Goal: Navigation & Orientation: Find specific page/section

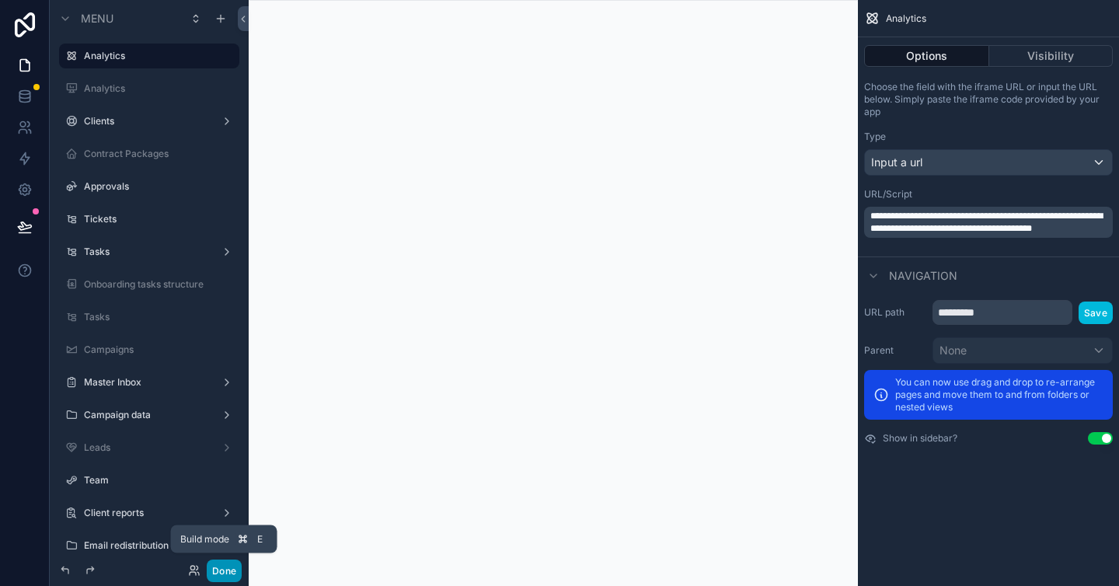
click at [208, 567] on button "Done" at bounding box center [224, 571] width 35 height 23
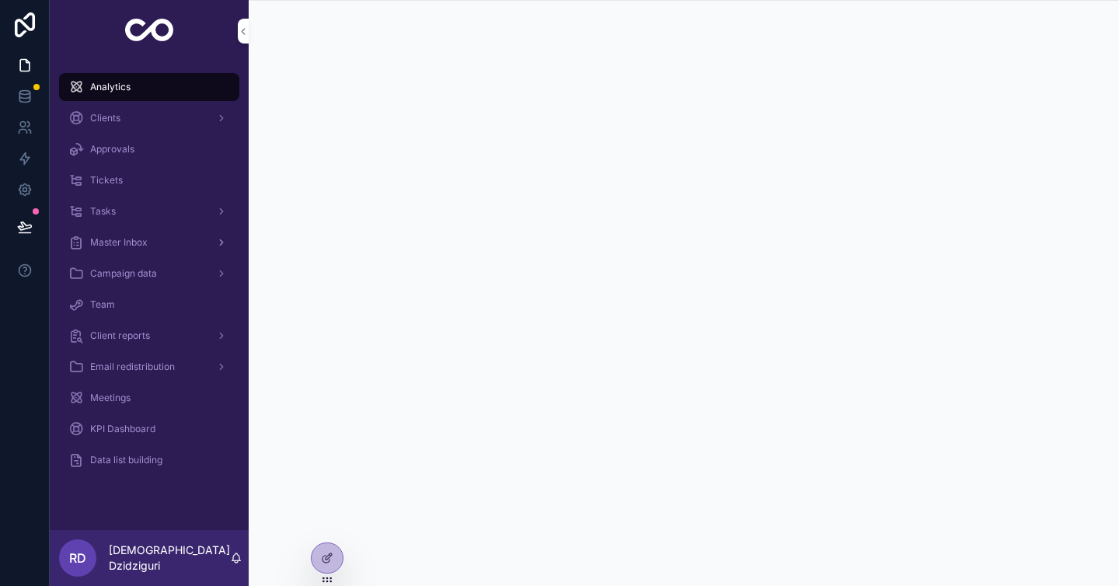
click at [127, 250] on div "Master Inbox" at bounding box center [149, 242] width 162 height 25
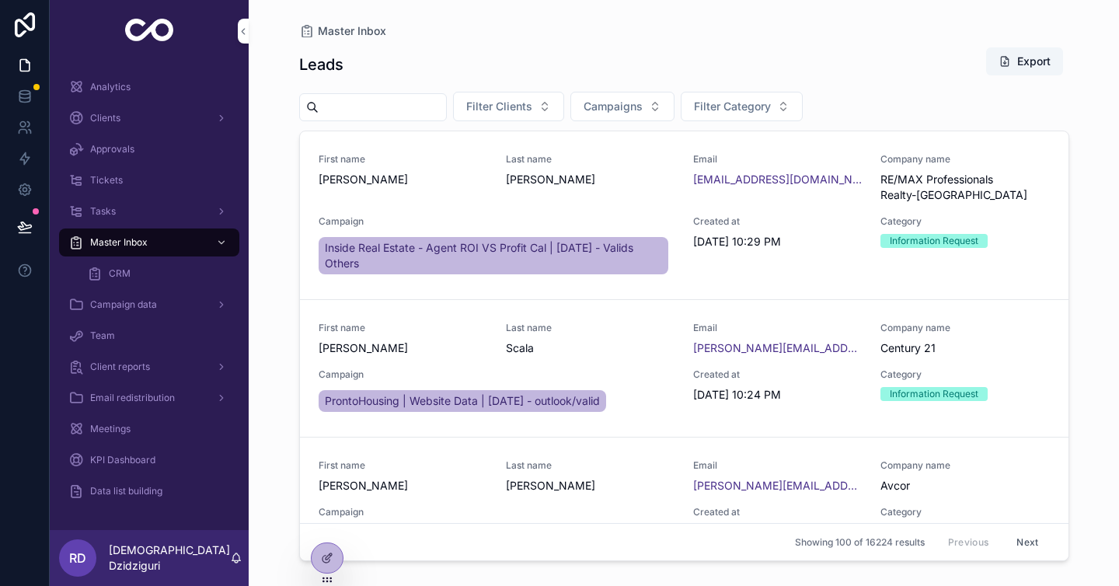
click at [136, 274] on div "CRM" at bounding box center [158, 273] width 143 height 25
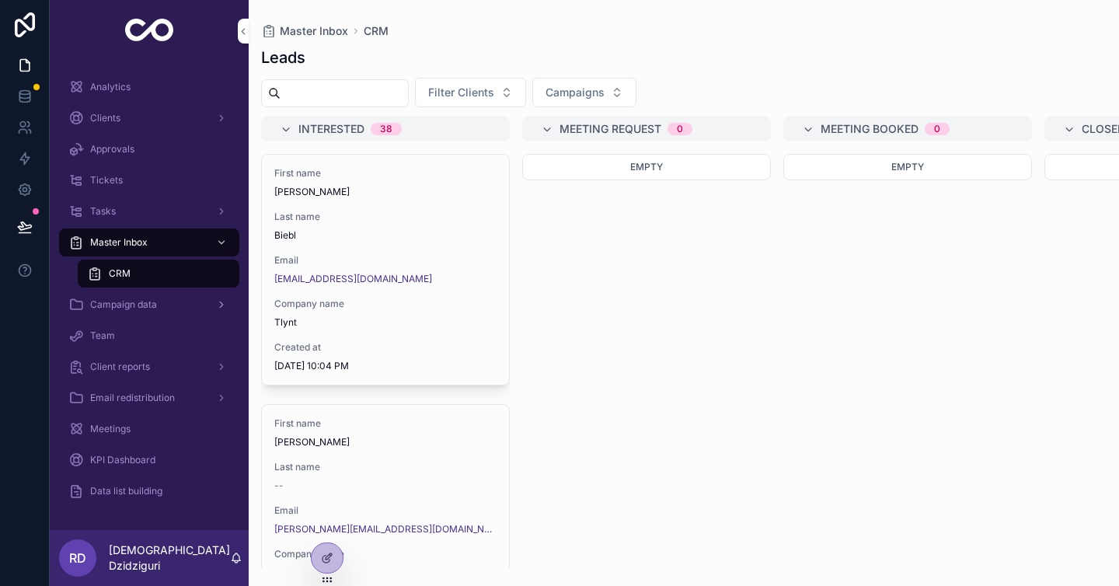
click at [128, 313] on div "Campaign data" at bounding box center [149, 304] width 162 height 25
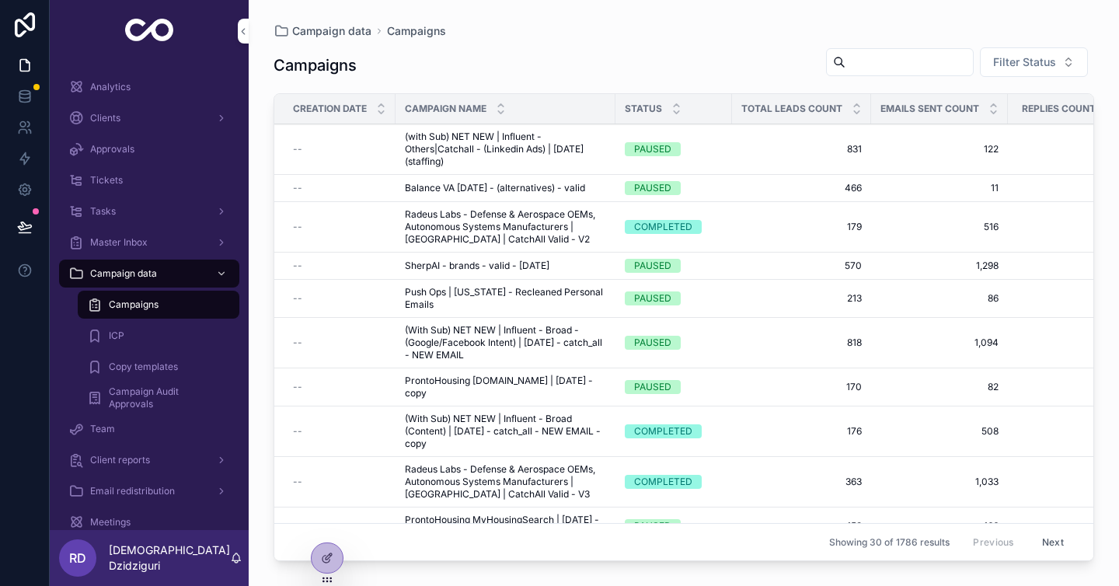
click at [114, 180] on span "Tickets" at bounding box center [106, 180] width 33 height 12
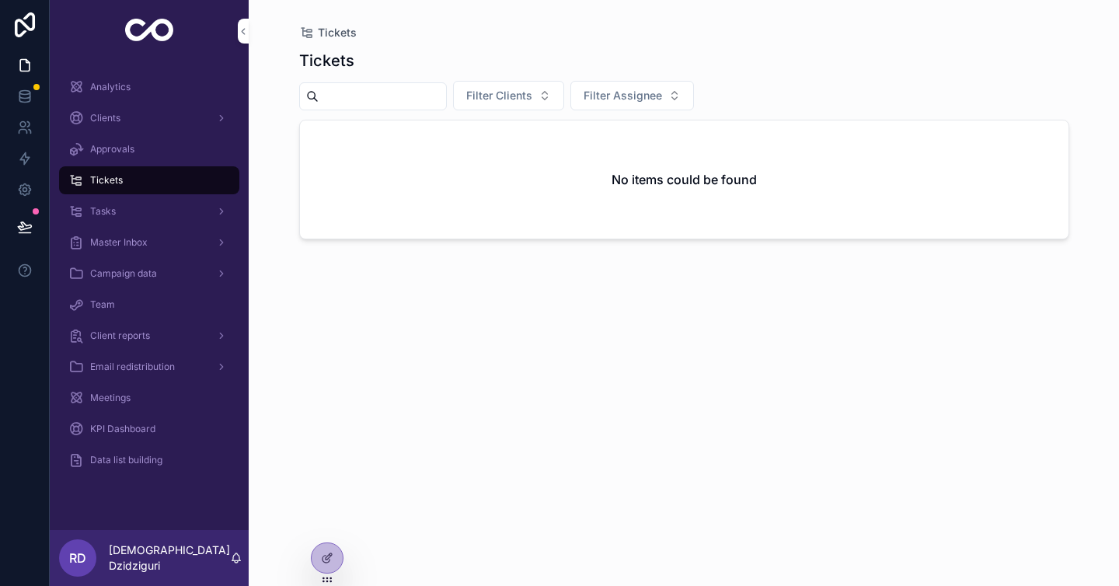
click at [118, 154] on span "Approvals" at bounding box center [112, 149] width 44 height 12
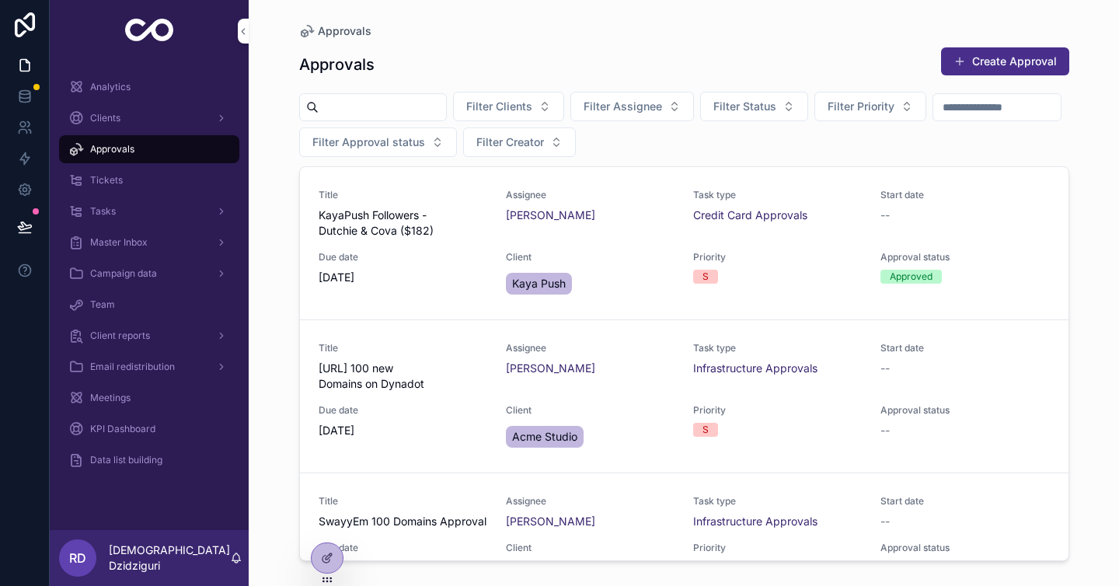
click at [120, 84] on span "Analytics" at bounding box center [110, 87] width 40 height 12
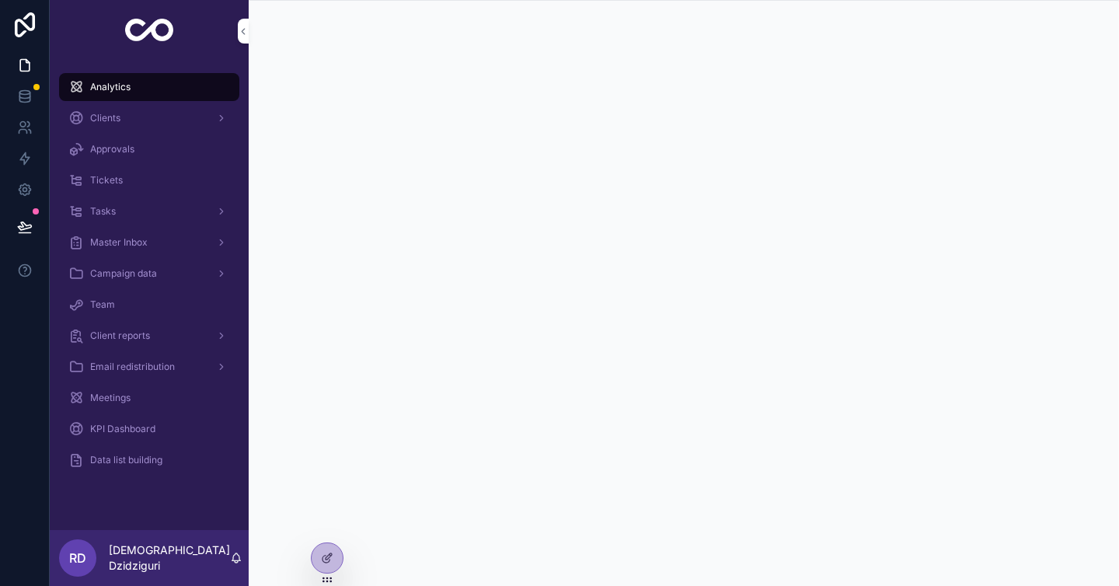
click at [142, 194] on link "Tickets" at bounding box center [149, 180] width 180 height 28
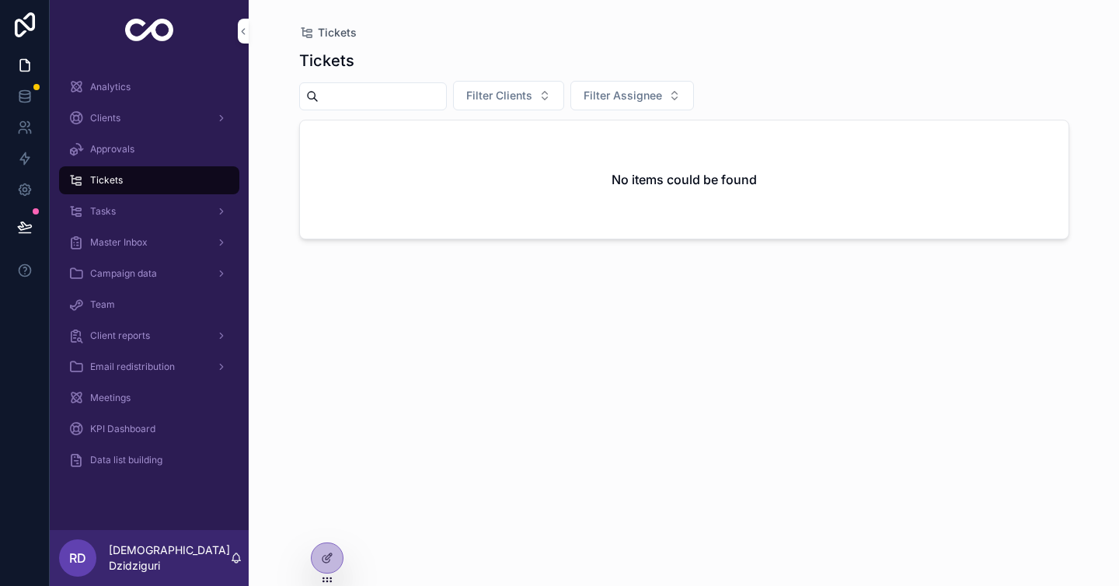
click at [129, 454] on span "Data list building" at bounding box center [126, 460] width 72 height 12
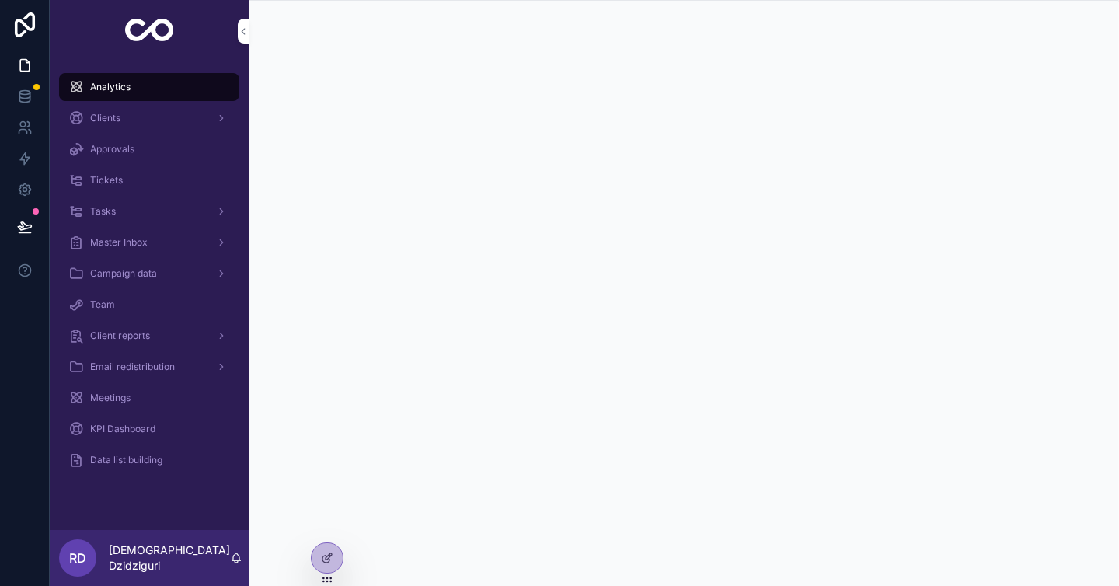
click at [41, 23] on link at bounding box center [25, 25] width 50 height 50
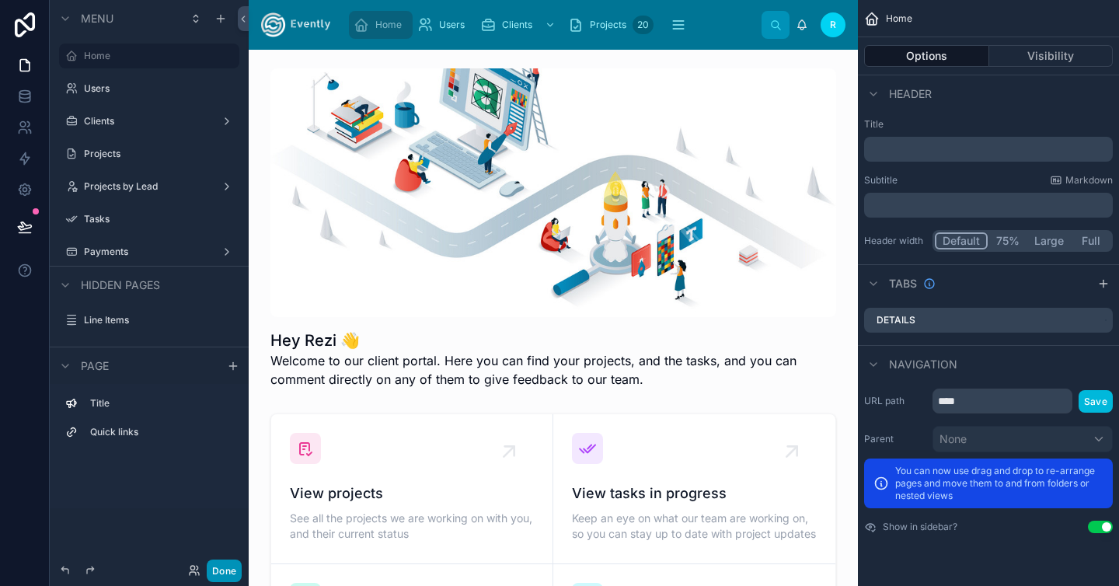
click at [229, 567] on button "Done" at bounding box center [224, 571] width 35 height 23
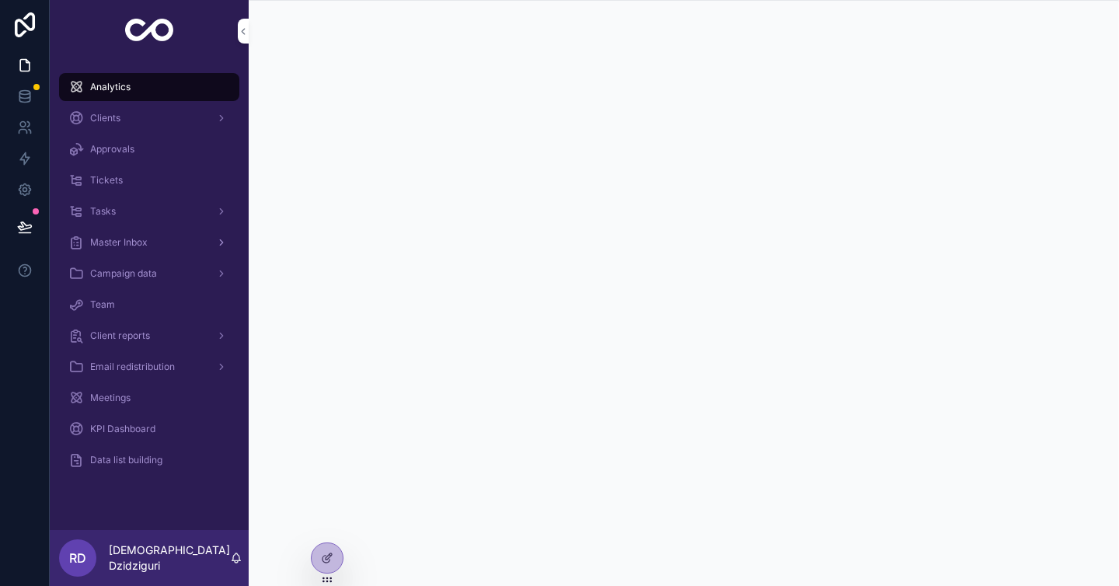
click at [115, 247] on span "Master Inbox" at bounding box center [119, 242] width 58 height 12
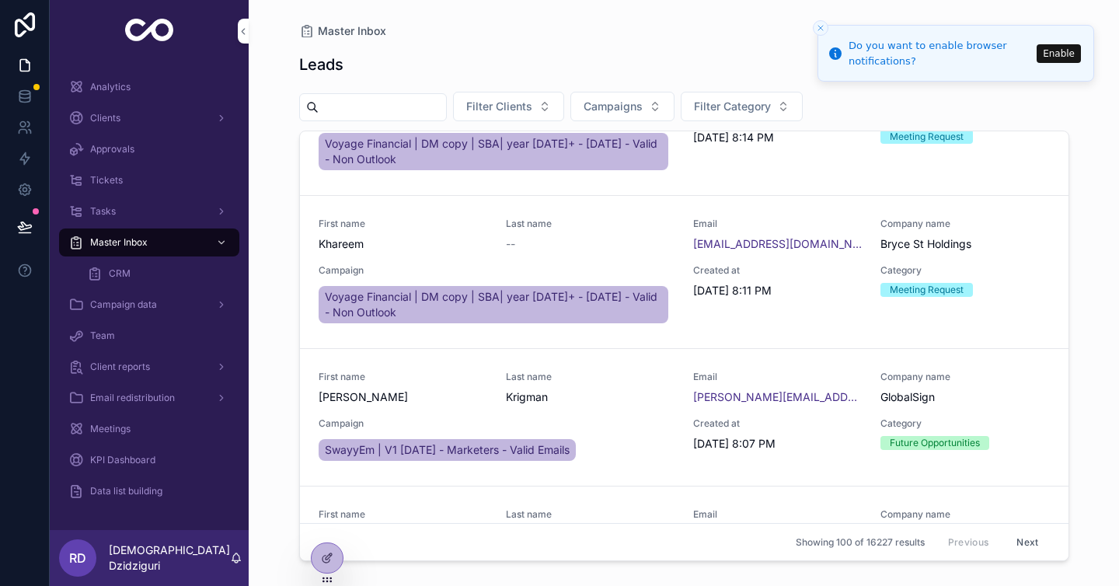
scroll to position [5325, 0]
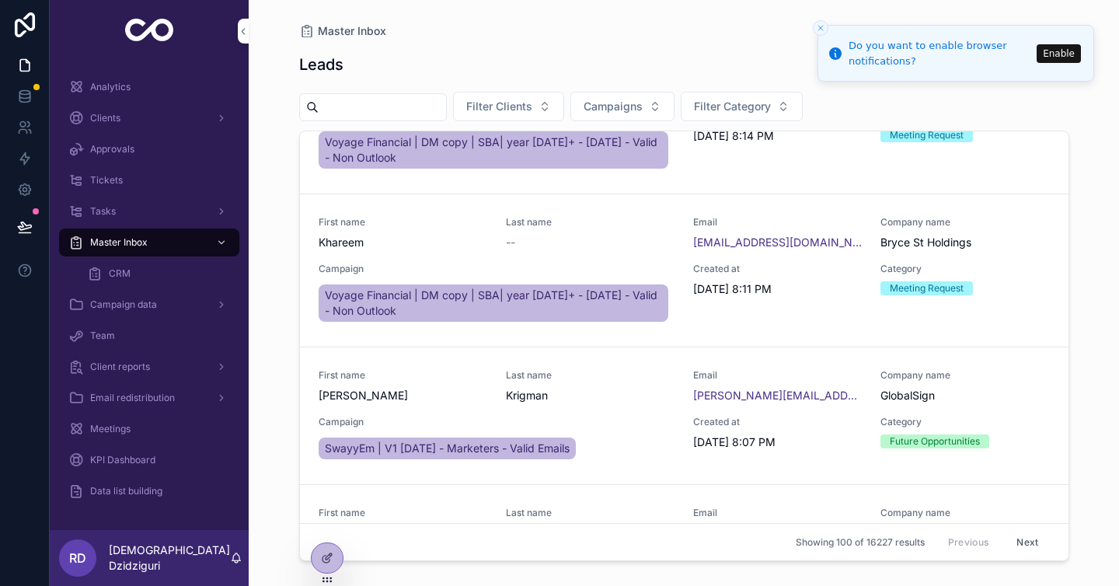
click at [554, 369] on span "Last name" at bounding box center [590, 375] width 169 height 12
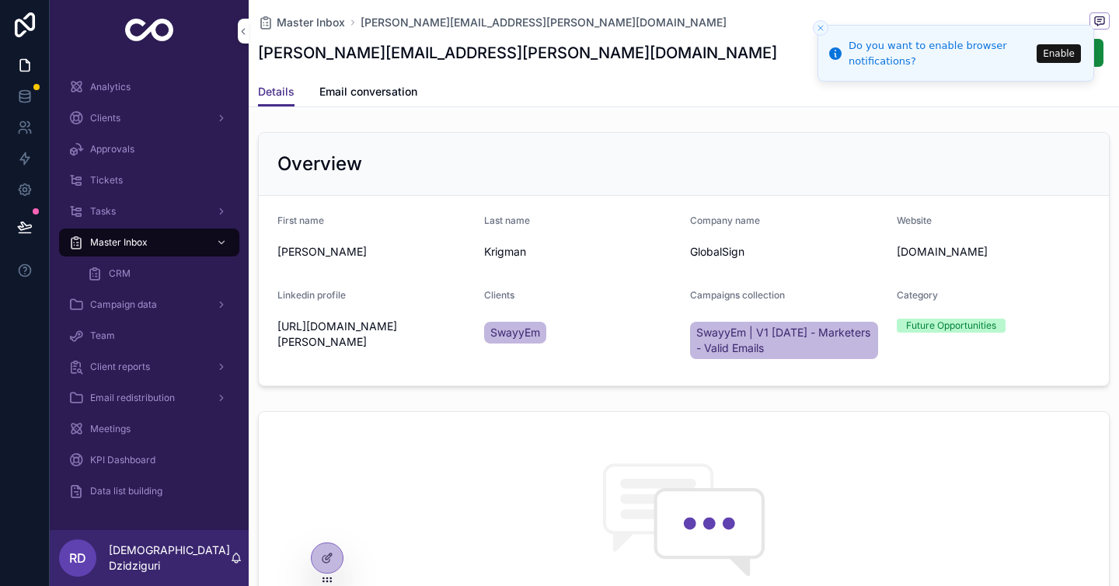
click at [818, 26] on icon "Close toast" at bounding box center [820, 27] width 9 height 9
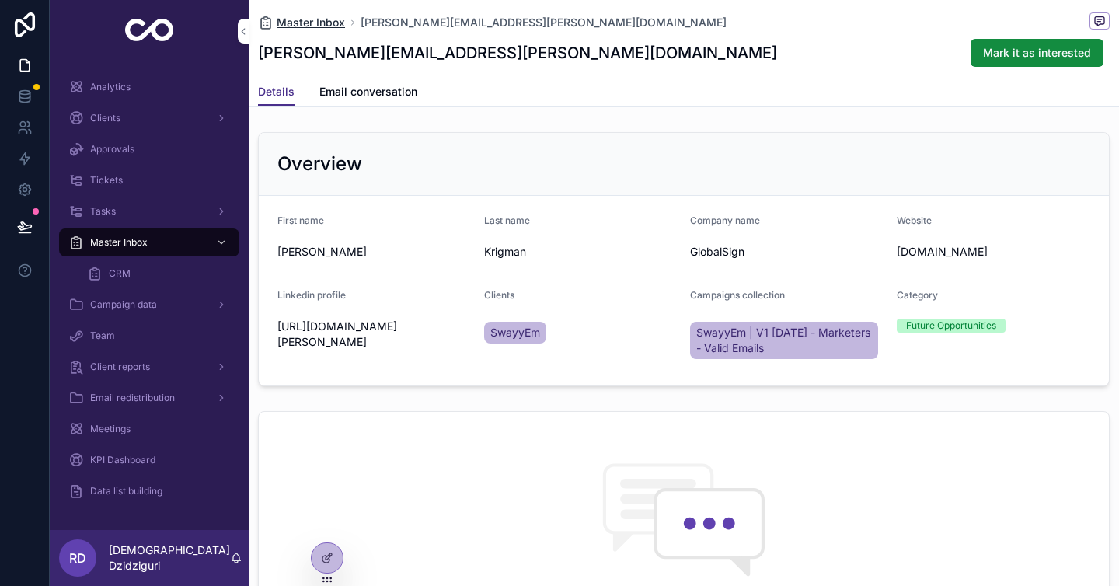
click at [330, 21] on span "Master Inbox" at bounding box center [311, 23] width 68 height 16
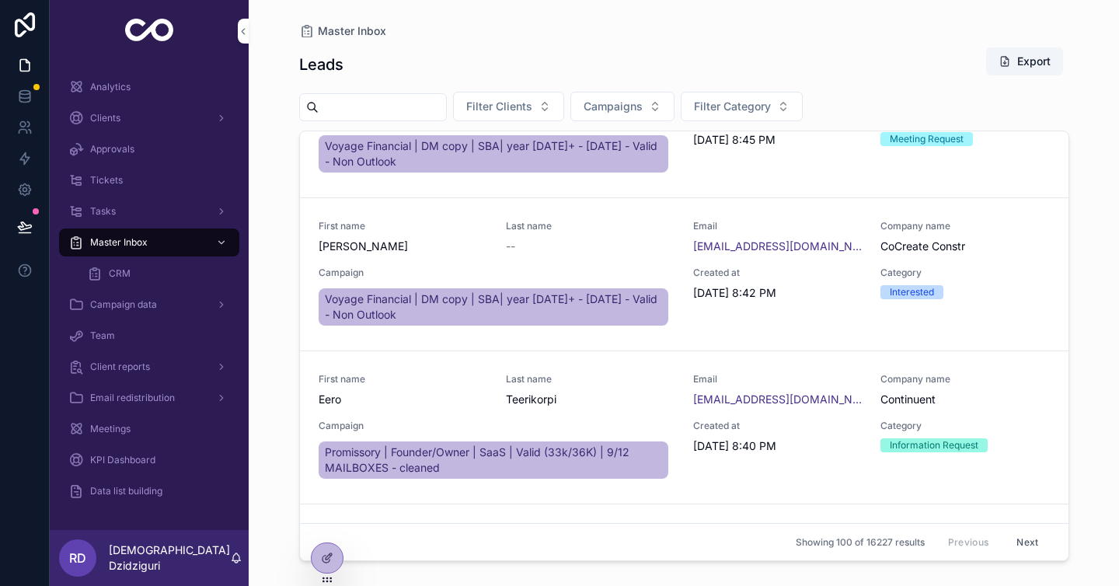
scroll to position [5252, 0]
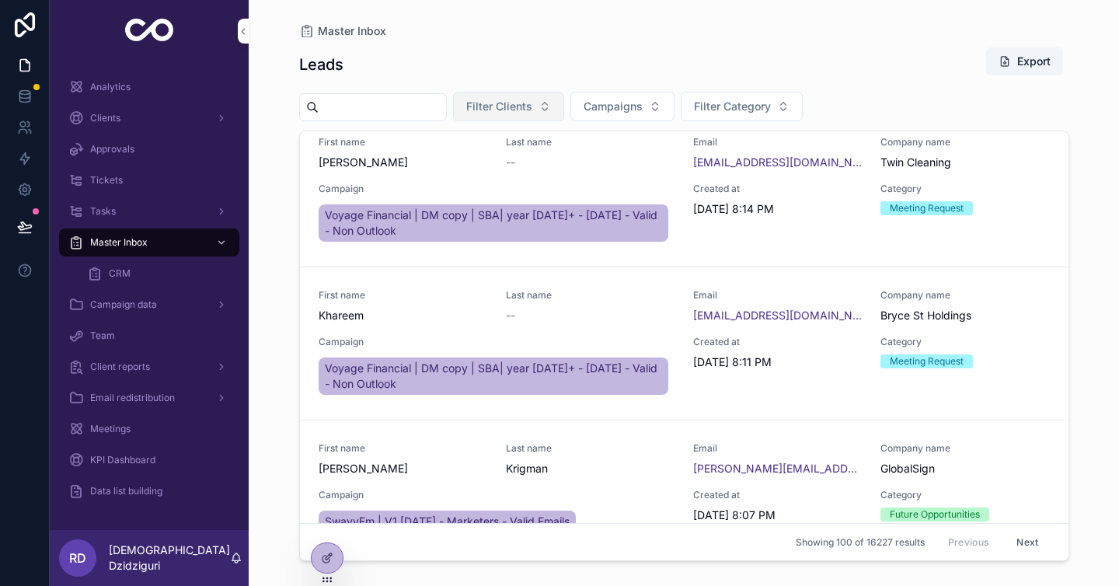
click at [515, 117] on button "Filter Clients" at bounding box center [508, 107] width 111 height 30
click at [666, 104] on button "Campaigns" at bounding box center [623, 107] width 104 height 30
click at [757, 111] on span "Filter Category" at bounding box center [732, 107] width 77 height 16
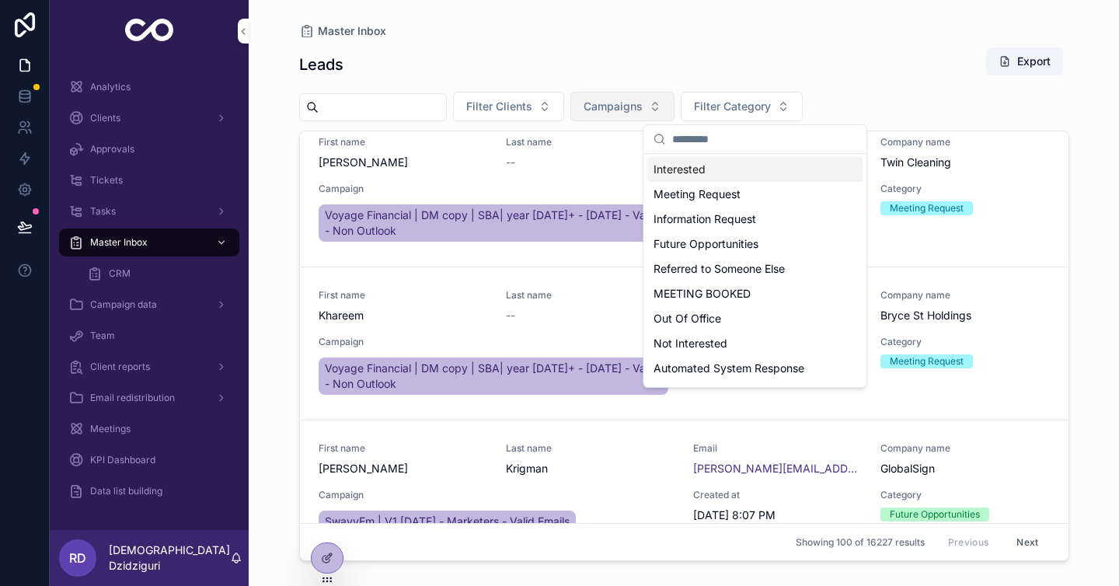
click at [739, 110] on span "Filter Category" at bounding box center [732, 107] width 77 height 16
drag, startPoint x: 616, startPoint y: 97, endPoint x: 568, endPoint y: 105, distance: 48.0
click at [616, 97] on button "Campaigns" at bounding box center [623, 107] width 104 height 30
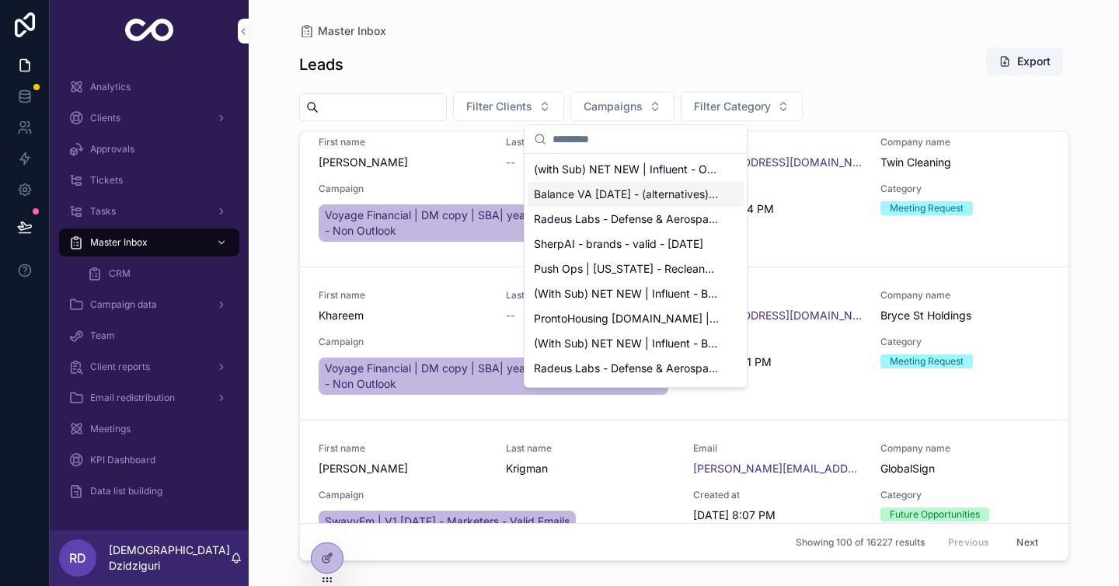
click at [534, 81] on div "Leads Export" at bounding box center [684, 65] width 770 height 36
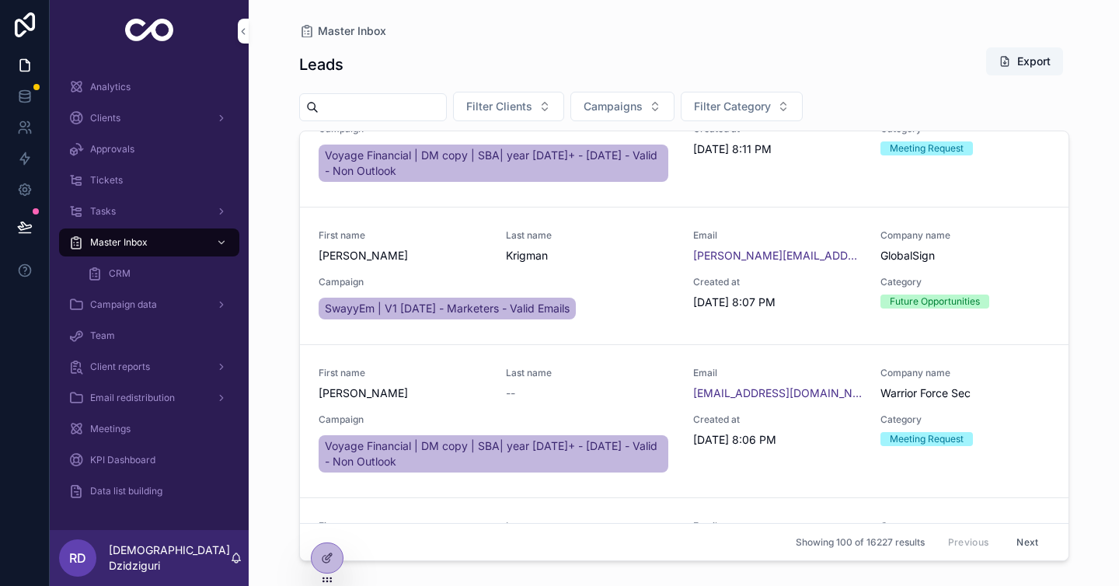
scroll to position [6365, 0]
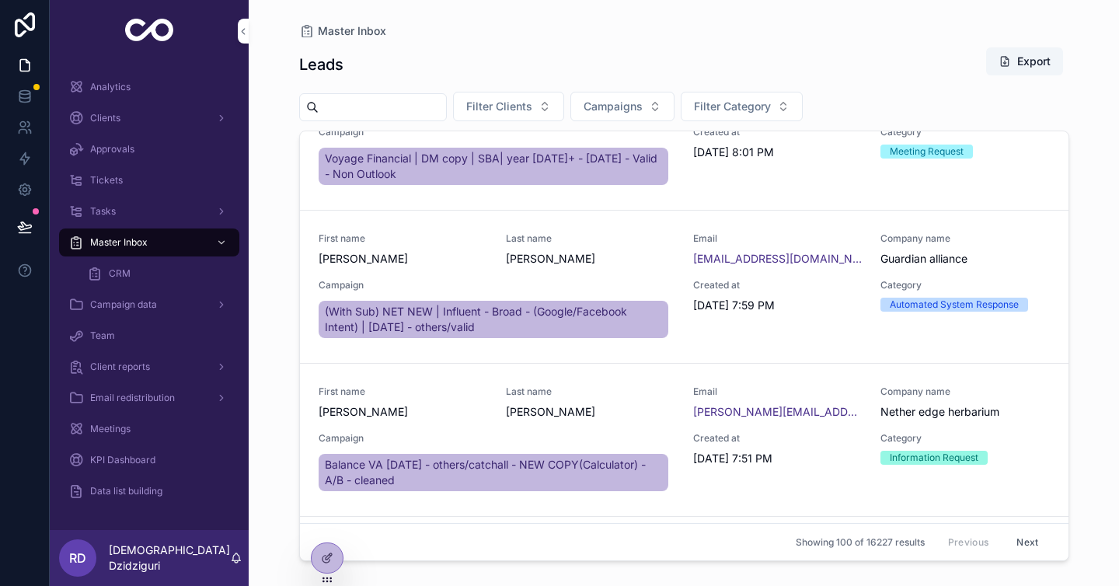
click at [578, 386] on div "Last name James" at bounding box center [590, 403] width 169 height 34
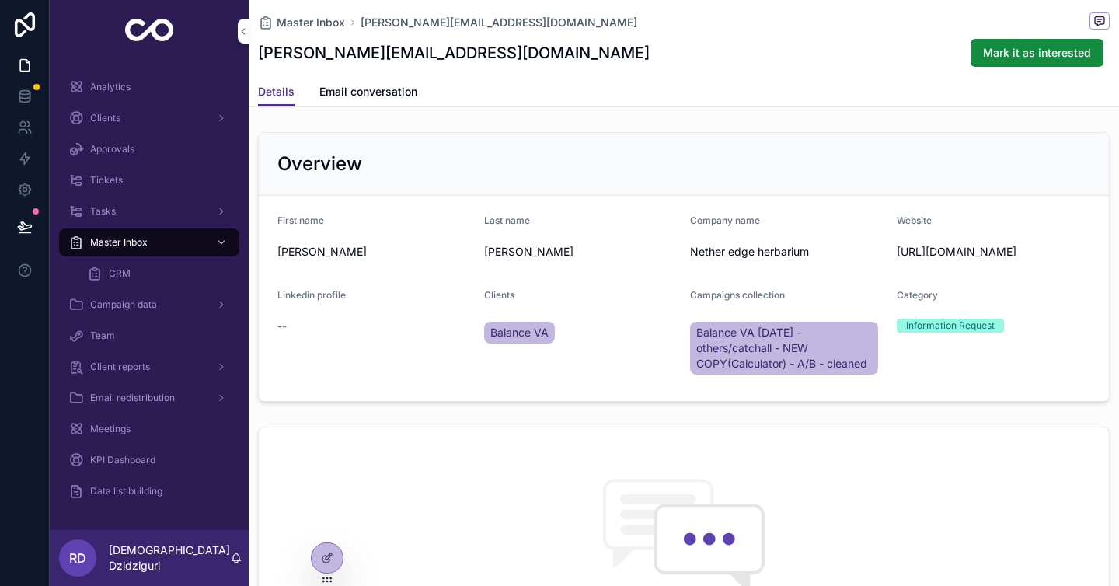
click at [385, 89] on span "Email conversation" at bounding box center [368, 92] width 98 height 16
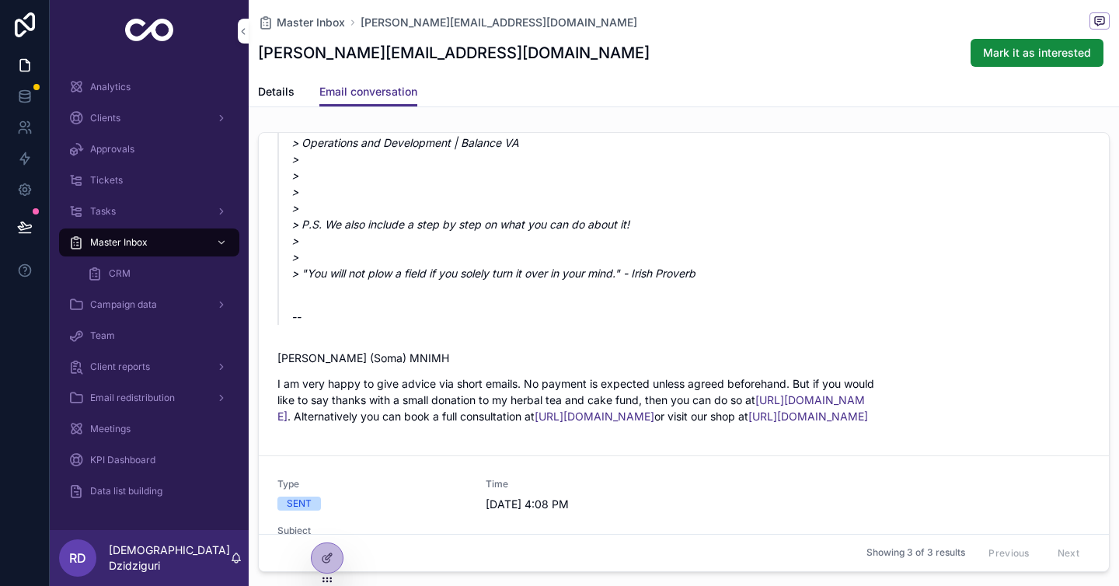
scroll to position [539, 0]
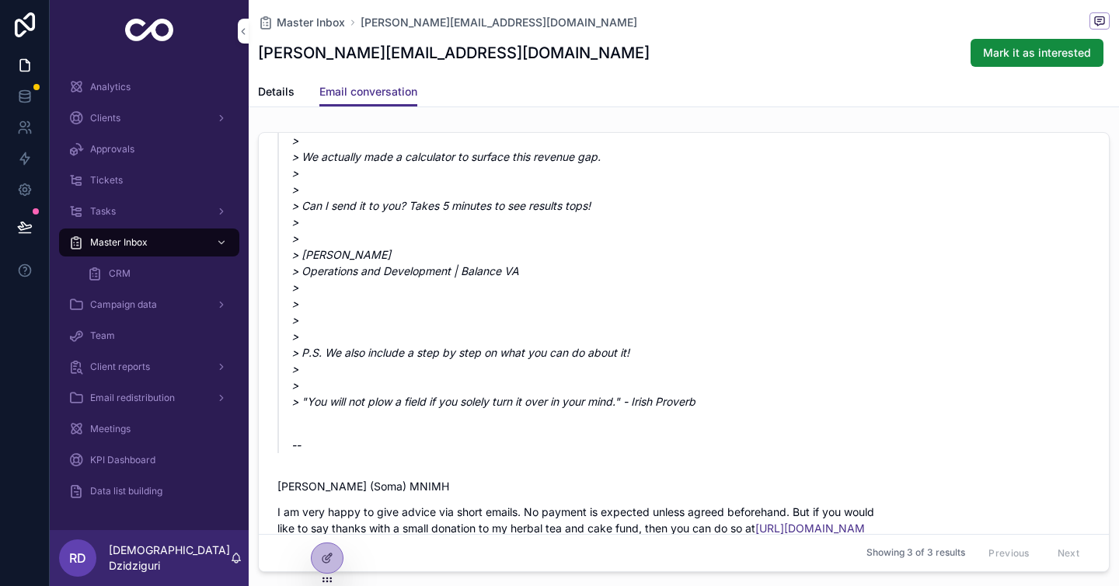
click at [292, 86] on span "Details" at bounding box center [276, 92] width 37 height 16
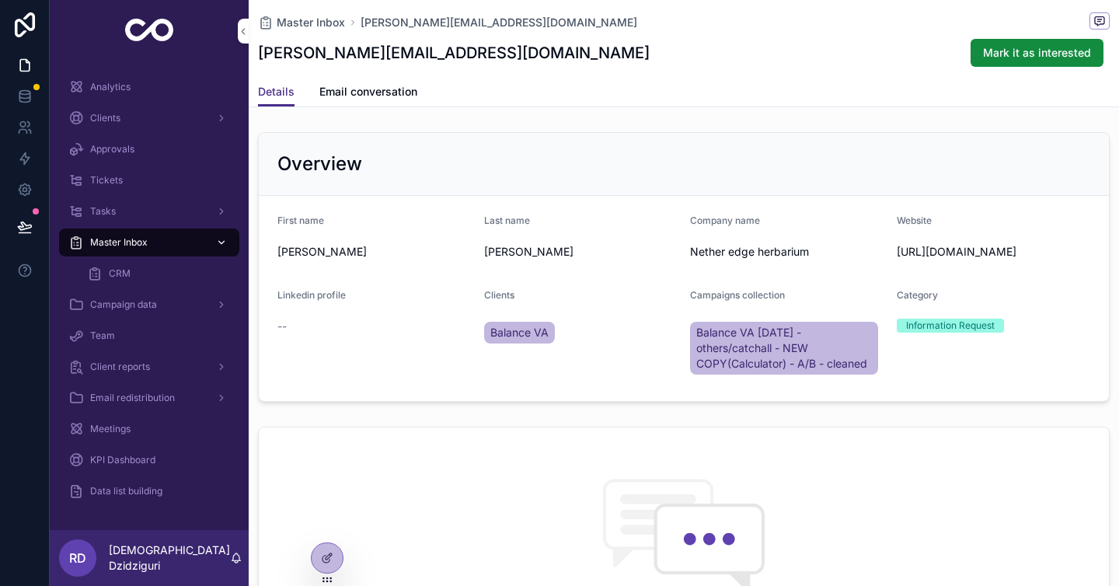
click at [134, 244] on span "Master Inbox" at bounding box center [119, 242] width 58 height 12
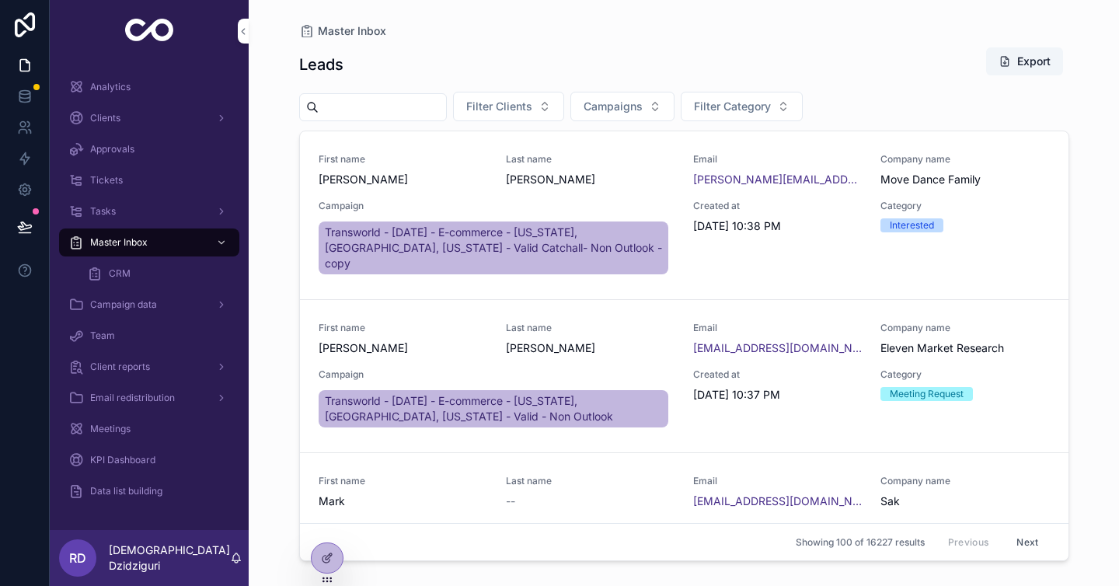
scroll to position [242, 0]
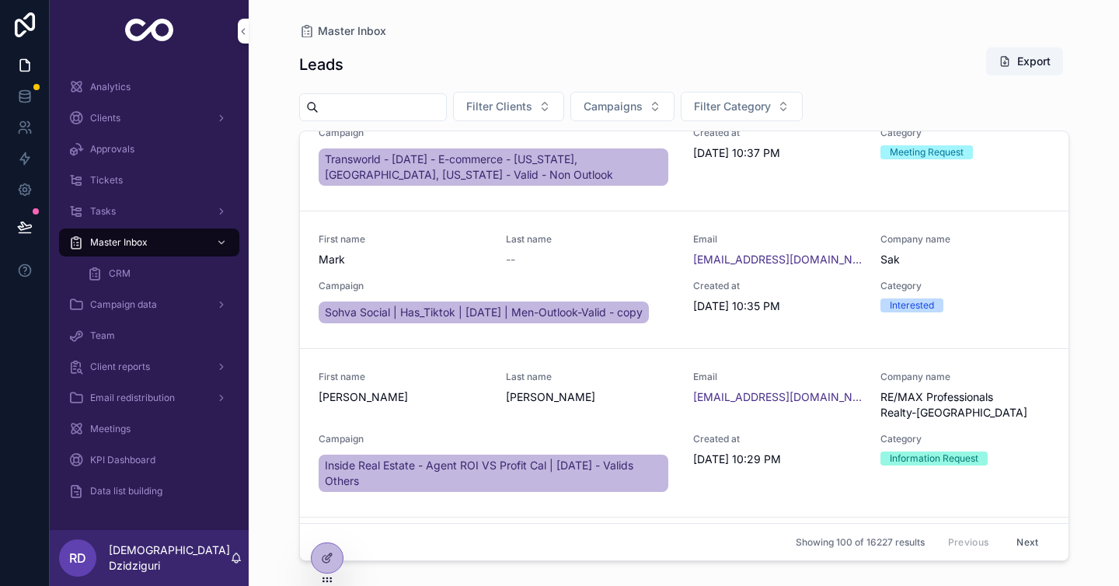
click at [130, 488] on span "Data list building" at bounding box center [126, 491] width 72 height 12
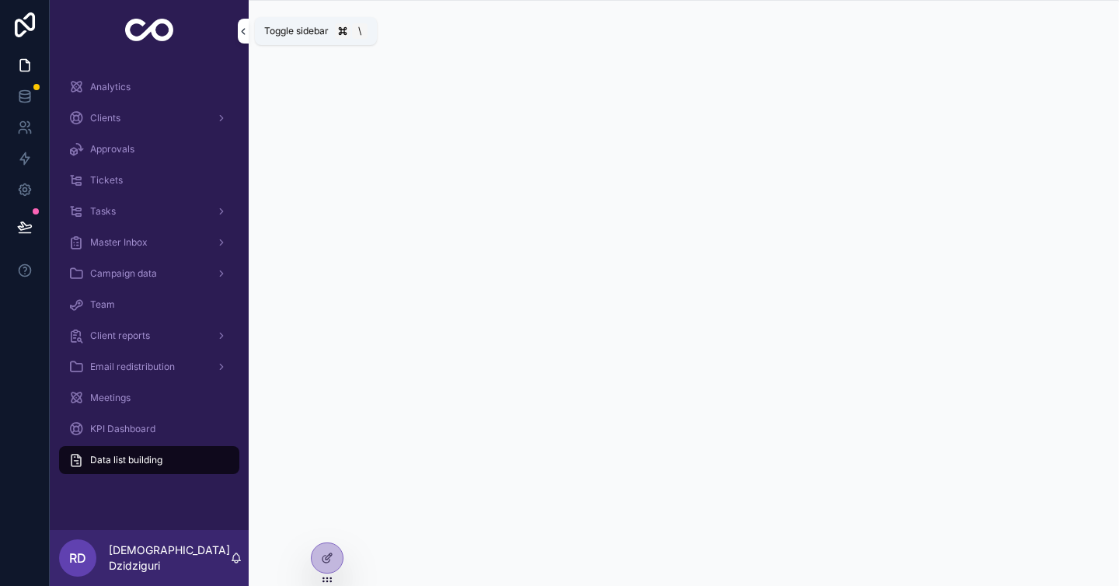
click at [288, 30] on span "Toggle sidebar" at bounding box center [296, 31] width 65 height 12
